Goal: Transaction & Acquisition: Download file/media

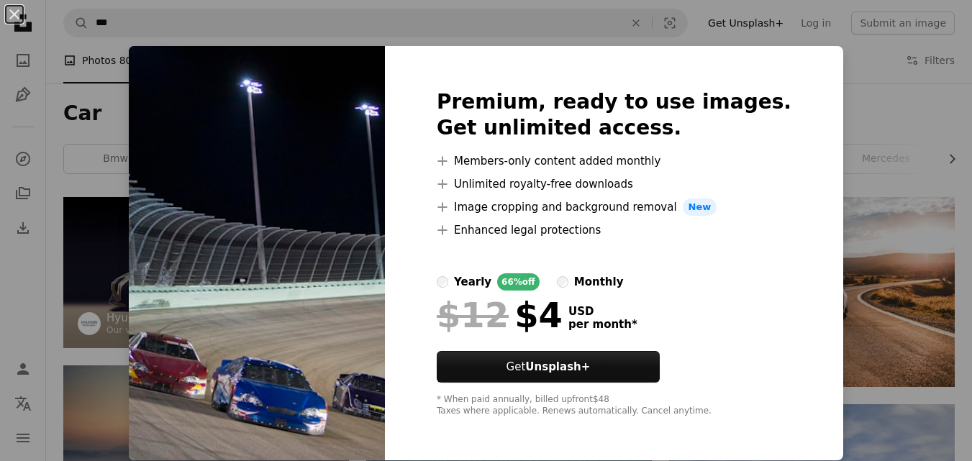
scroll to position [1223, 0]
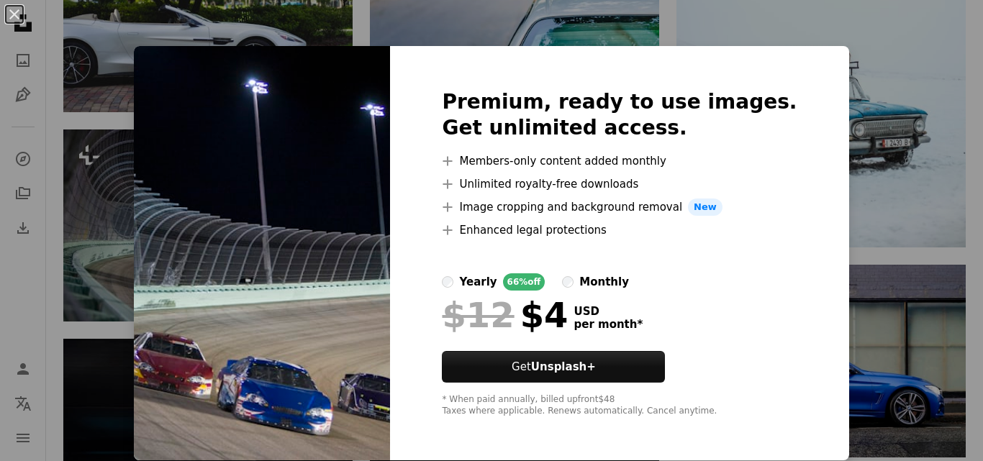
click at [306, 166] on img at bounding box center [262, 253] width 256 height 414
click at [587, 289] on label "monthly" at bounding box center [595, 281] width 67 height 17
click at [377, 383] on img at bounding box center [262, 253] width 256 height 414
click at [791, 286] on div "Premium, ready to use images. Get unlimited access. A plus sign Members-only co…" at bounding box center [619, 253] width 458 height 414
click at [873, 230] on div "An X shape Premium, ready to use images. Get unlimited access. A plus sign Memb…" at bounding box center [491, 230] width 983 height 461
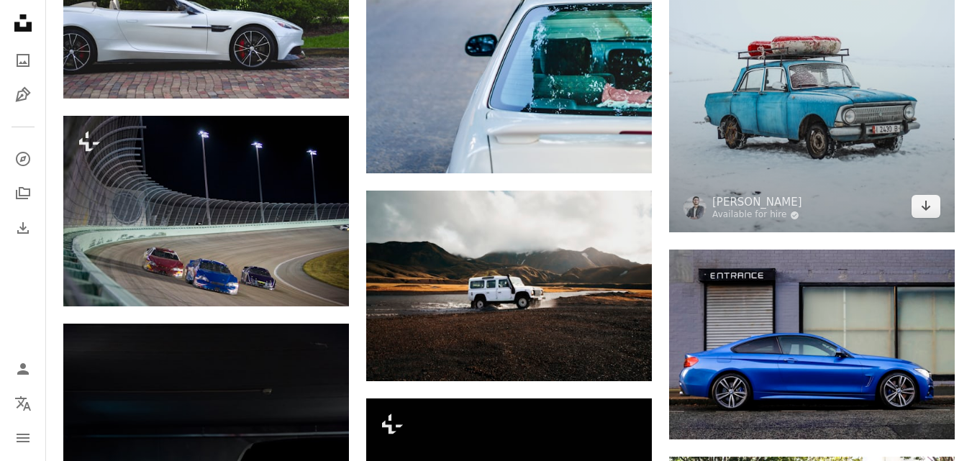
click at [873, 230] on img at bounding box center [812, 18] width 286 height 429
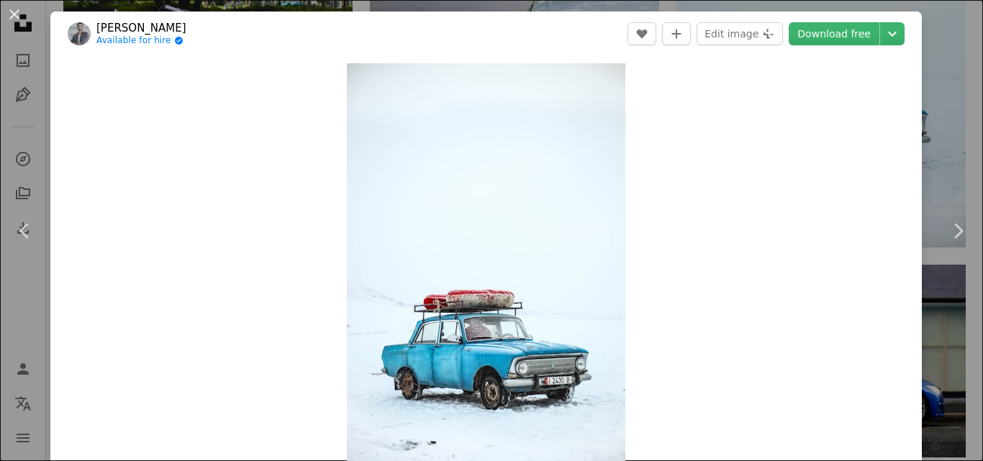
click at [926, 145] on div "An X shape Chevron left Chevron right [PERSON_NAME] Available for hire A checkm…" at bounding box center [491, 230] width 983 height 461
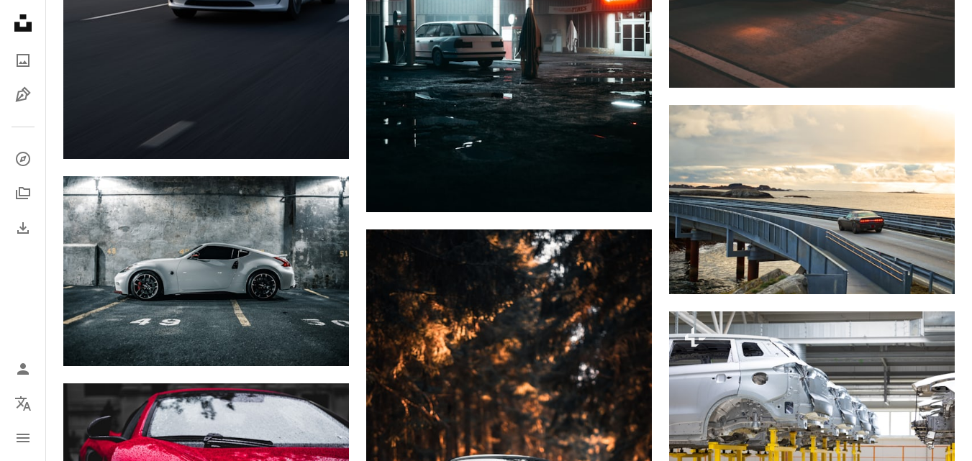
scroll to position [23705, 0]
